Goal: Task Accomplishment & Management: Use online tool/utility

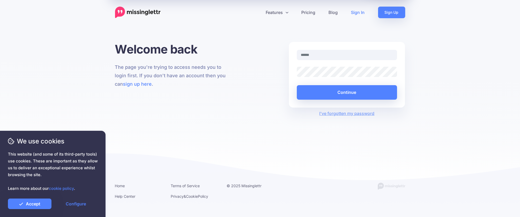
click at [0, 217] on com-1password-button at bounding box center [0, 219] width 0 height 0
type input "**********"
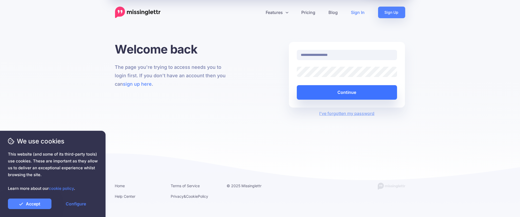
click at [349, 96] on button "Continue" at bounding box center [347, 92] width 100 height 14
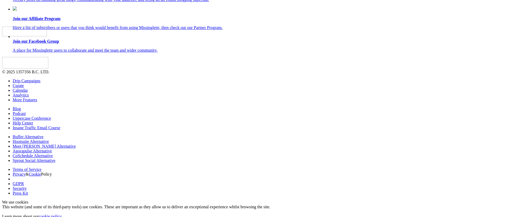
scroll to position [65, 0]
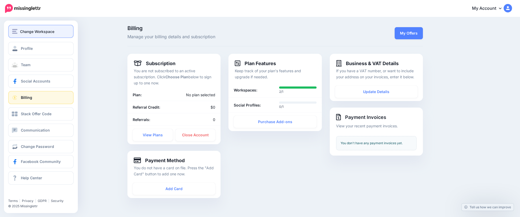
click at [32, 33] on span "Change Workspace" at bounding box center [37, 31] width 34 height 6
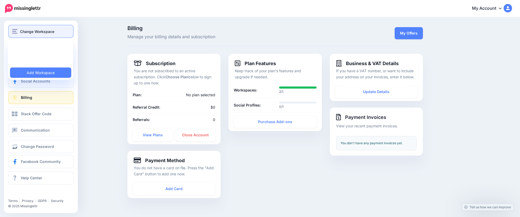
click at [32, 33] on span "Change Workspace" at bounding box center [37, 31] width 34 height 6
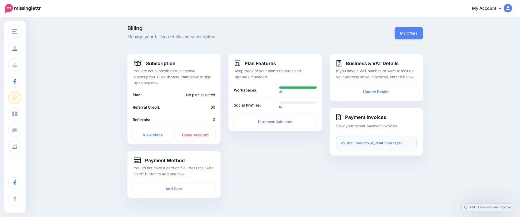
click at [512, 8] on img at bounding box center [507, 8] width 8 height 8
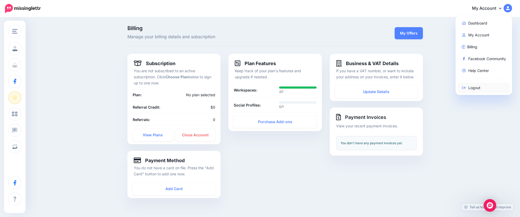
click at [487, 87] on link "Logout" at bounding box center [483, 88] width 52 height 10
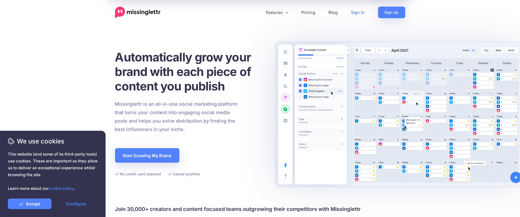
click at [362, 12] on link "Sign In" at bounding box center [357, 13] width 27 height 12
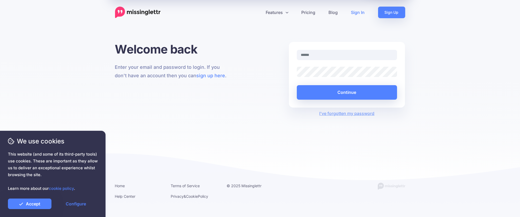
type input "**********"
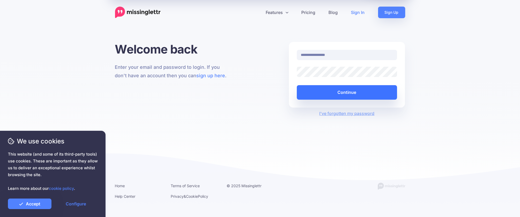
click at [352, 93] on button "Continue" at bounding box center [347, 92] width 100 height 14
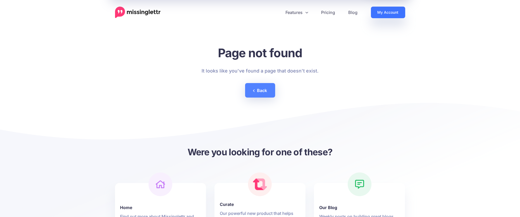
click at [383, 13] on link "My Account" at bounding box center [388, 13] width 34 height 12
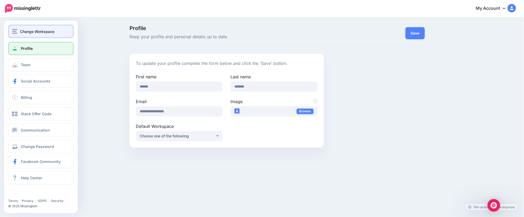
click at [34, 32] on span "Change Workspace" at bounding box center [37, 31] width 34 height 6
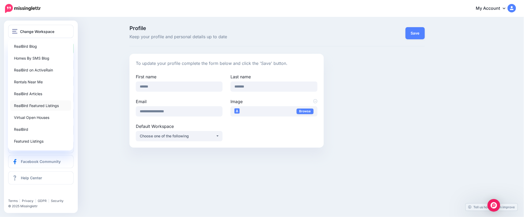
click at [37, 106] on link "RealBird Featured Listings" at bounding box center [40, 105] width 61 height 10
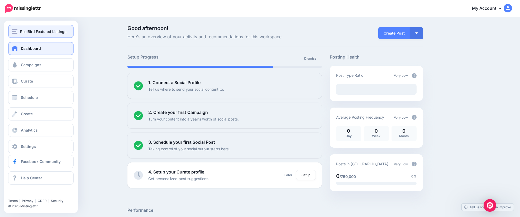
click at [42, 33] on span "RealBird Featured Listings" at bounding box center [43, 31] width 46 height 6
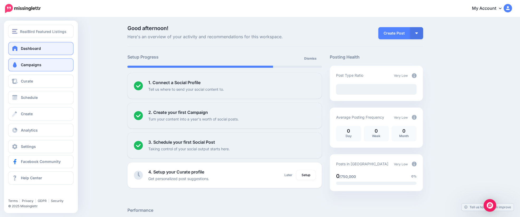
click at [36, 67] on span "Campaigns" at bounding box center [31, 64] width 21 height 4
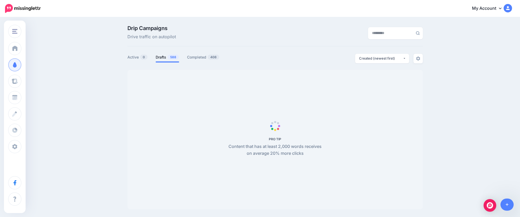
click at [501, 9] on icon at bounding box center [500, 8] width 3 height 4
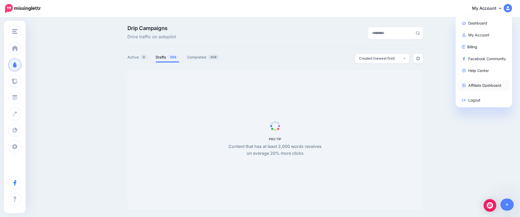
click at [494, 84] on link "Affiliate Dashboard" at bounding box center [483, 85] width 52 height 10
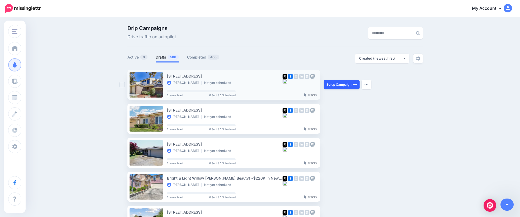
click at [349, 83] on link "Setup Campaign" at bounding box center [341, 84] width 36 height 9
click at [346, 86] on link "Setup Campaign" at bounding box center [341, 84] width 36 height 9
